Goal: Task Accomplishment & Management: Use online tool/utility

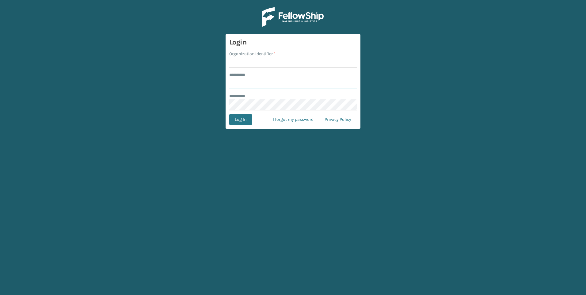
type input "***"
click at [262, 63] on input "Organization Identifier *" at bounding box center [292, 62] width 127 height 11
type input "Fellowship - West"
click at [239, 121] on button "Log In" at bounding box center [240, 119] width 23 height 11
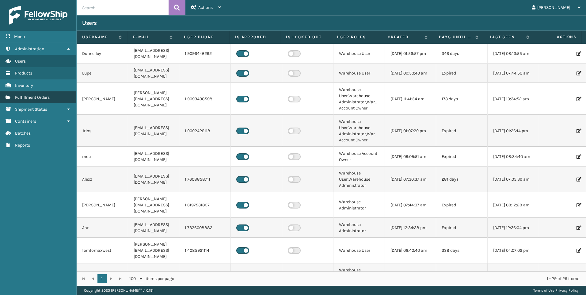
click at [26, 95] on span "Fulfillment Orders" at bounding box center [32, 97] width 35 height 5
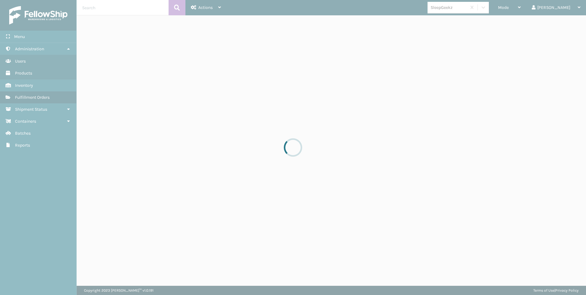
click at [538, 8] on div at bounding box center [293, 147] width 586 height 295
click at [509, 9] on span "Mode" at bounding box center [503, 7] width 11 height 5
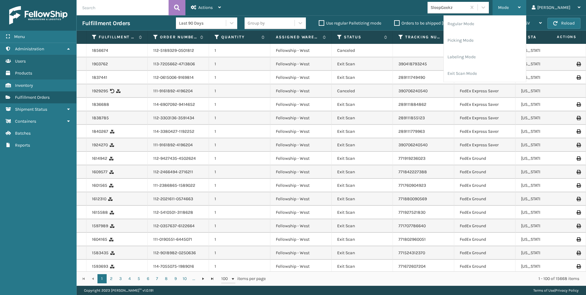
click at [509, 10] on span "Mode" at bounding box center [503, 7] width 11 height 5
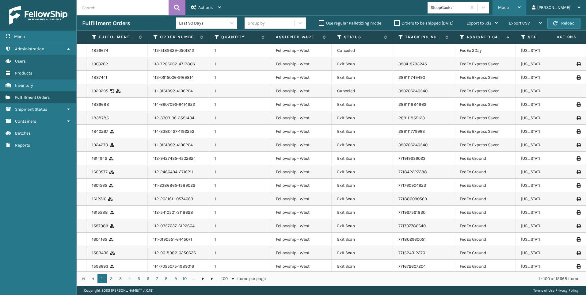
click at [509, 6] on span "Mode" at bounding box center [503, 7] width 11 height 5
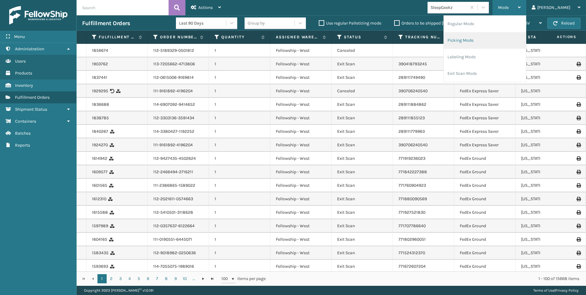
click at [498, 41] on li "Picking Mode" at bounding box center [485, 40] width 82 height 17
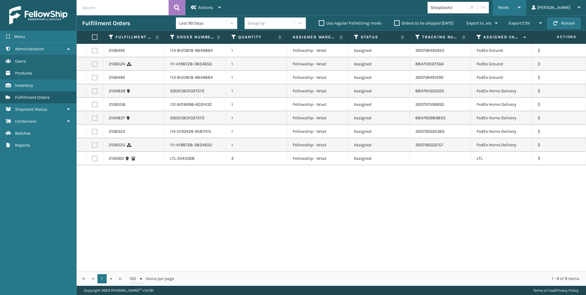
click at [509, 5] on span "Mode" at bounding box center [503, 7] width 11 height 5
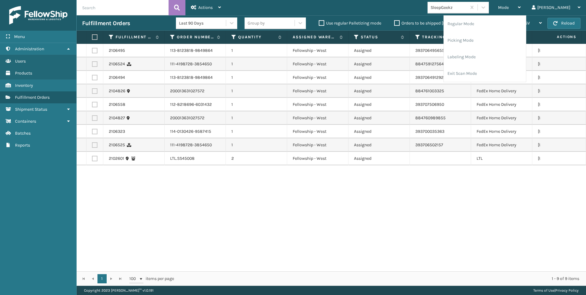
click at [414, 73] on td "393706491292" at bounding box center [440, 77] width 61 height 13
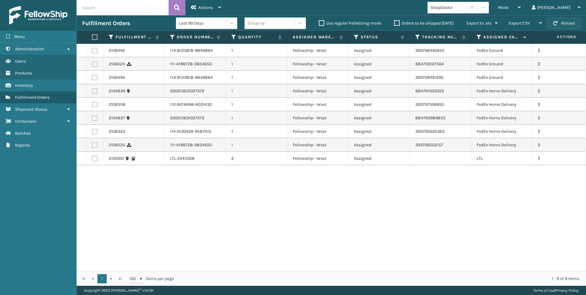
click at [576, 20] on button "Reload" at bounding box center [563, 23] width 33 height 11
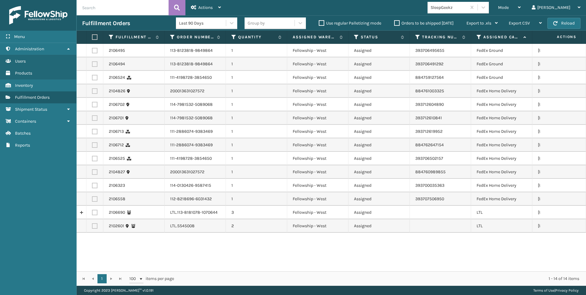
click at [566, 30] on div "Fulfillment Orders Last 90 Days Group by Use regular Palletizing mode Orders to…" at bounding box center [331, 22] width 509 height 15
click at [566, 22] on button "Reload" at bounding box center [563, 23] width 33 height 11
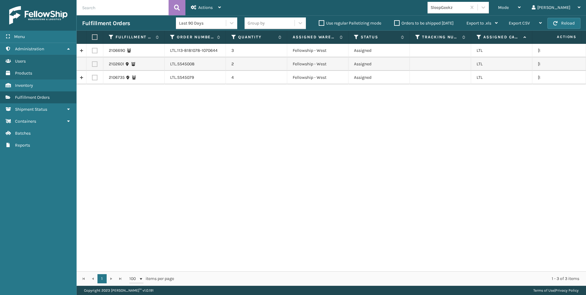
click at [91, 78] on td at bounding box center [94, 77] width 17 height 13
click at [94, 76] on label at bounding box center [95, 78] width 6 height 6
click at [92, 76] on input "checkbox" at bounding box center [92, 77] width 0 height 4
checkbox input "true"
click at [95, 52] on label at bounding box center [95, 51] width 6 height 6
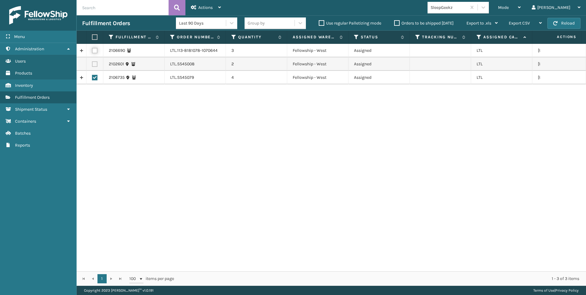
click at [92, 52] on input "checkbox" at bounding box center [92, 50] width 0 height 4
checkbox input "true"
click at [209, 9] on span "Actions" at bounding box center [205, 7] width 14 height 5
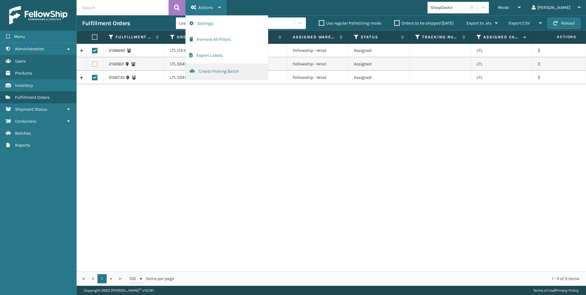
click at [220, 68] on button "Create Picking Batch" at bounding box center [227, 71] width 82 height 16
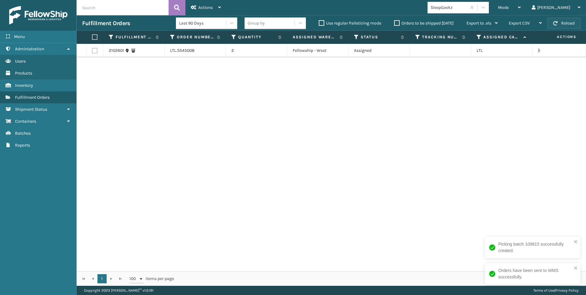
click at [559, 20] on button "Reload" at bounding box center [563, 23] width 33 height 11
click at [467, 9] on div "SleepGeekz" at bounding box center [449, 7] width 36 height 6
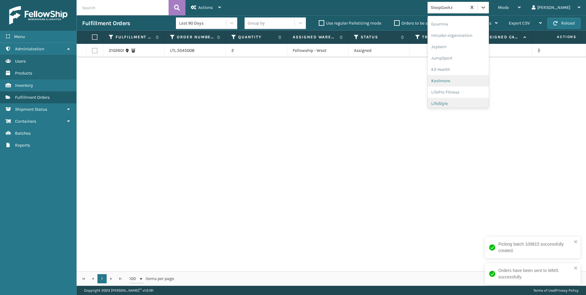
scroll to position [194, 0]
click at [479, 48] on div "Koolmore" at bounding box center [457, 44] width 61 height 11
